Goal: Task Accomplishment & Management: Manage account settings

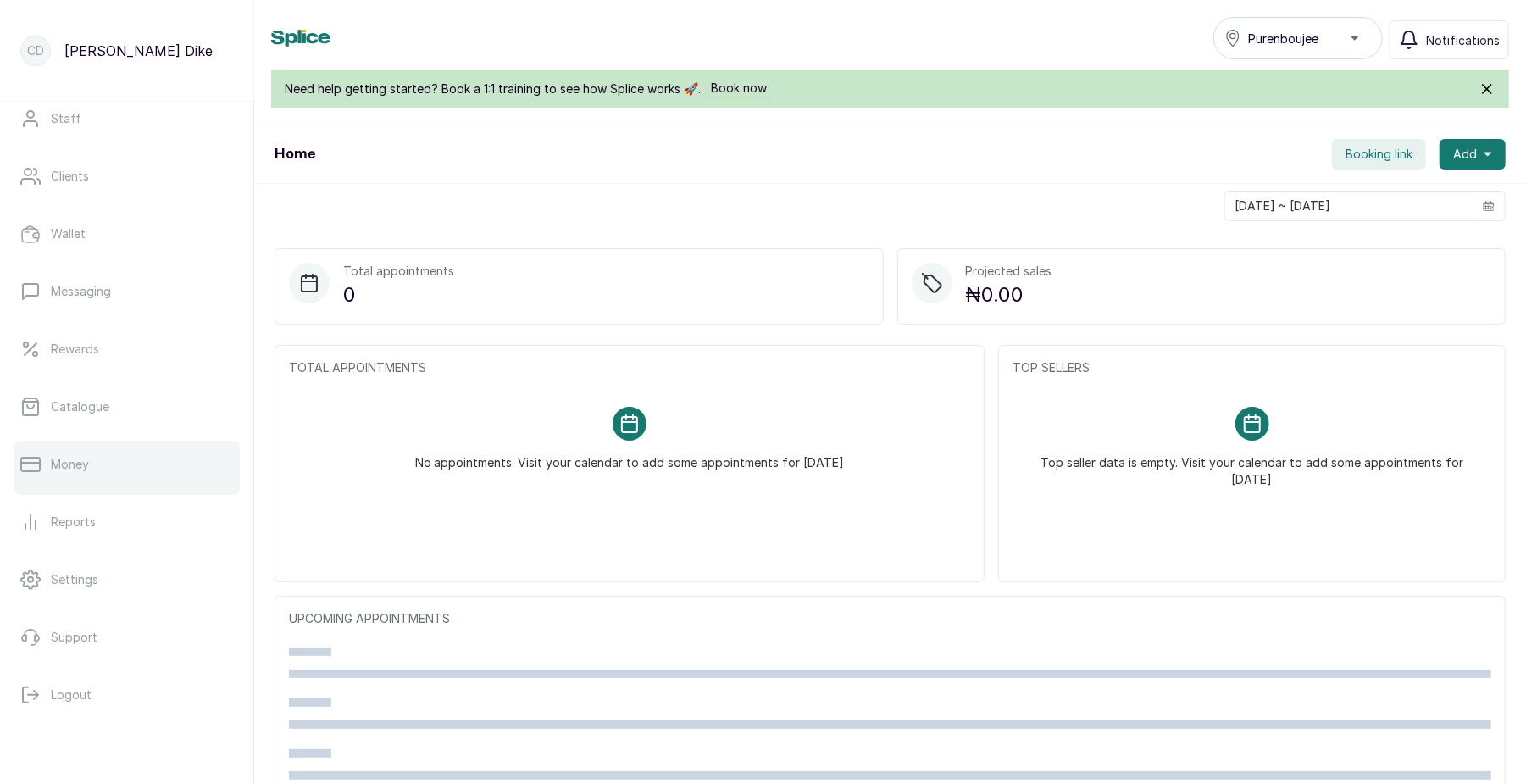
scroll to position [25, 0]
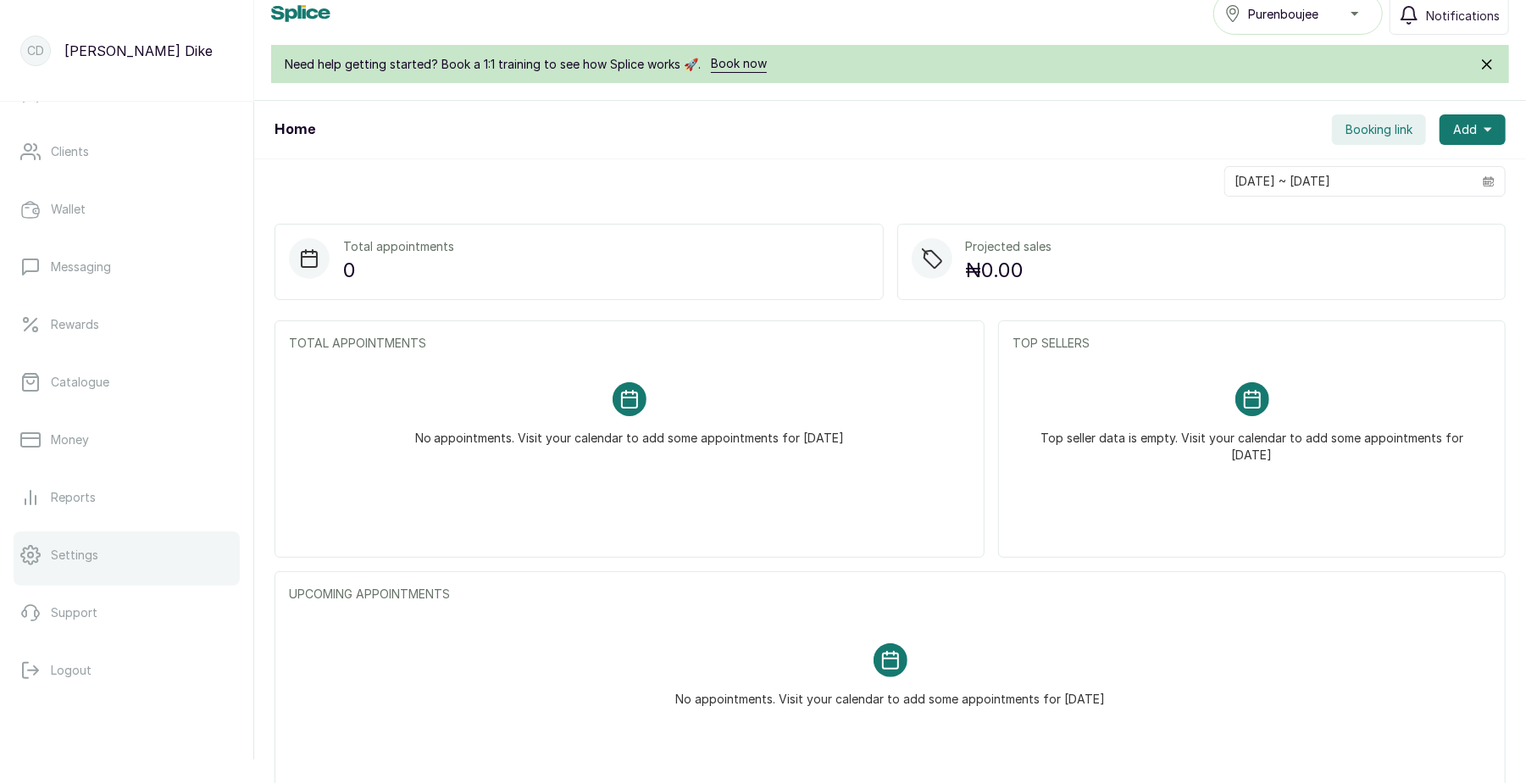
click at [95, 563] on p "Settings" at bounding box center [74, 554] width 47 height 17
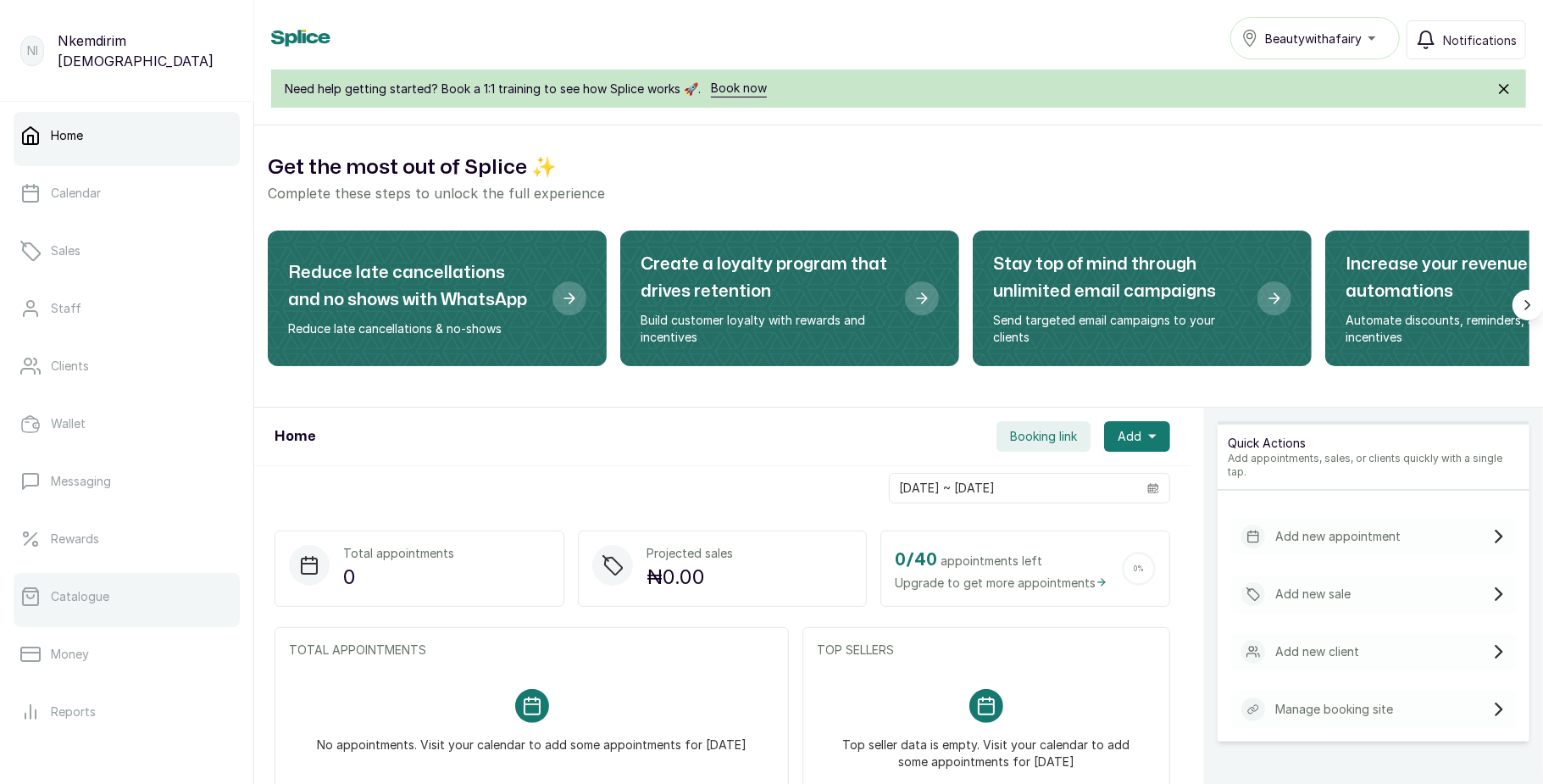
click at [139, 604] on link "Catalogue" at bounding box center [127, 596] width 226 height 47
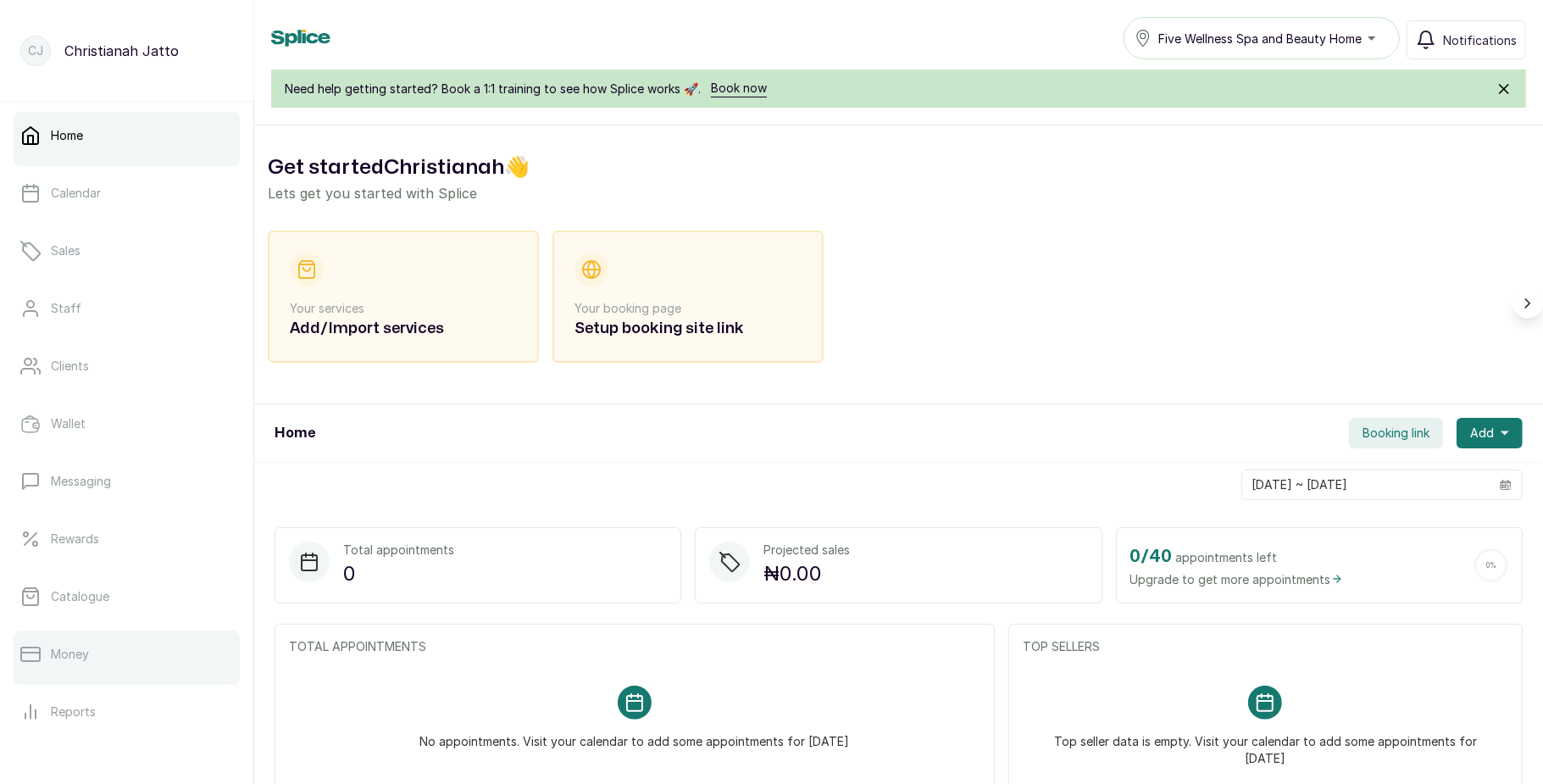
scroll to position [190, 0]
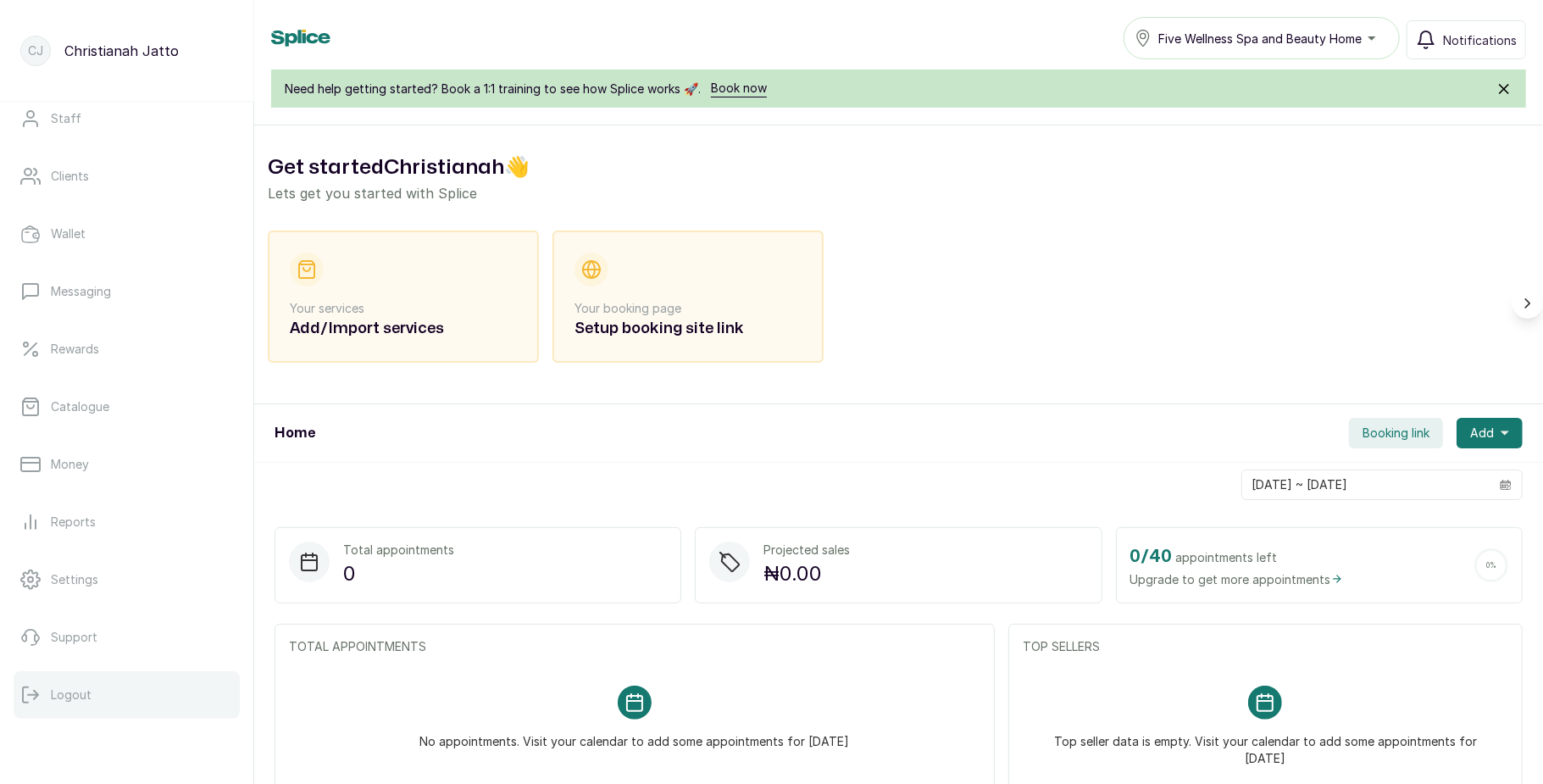
click at [51, 678] on button "Logout" at bounding box center [127, 694] width 226 height 47
